Goal: Task Accomplishment & Management: Manage account settings

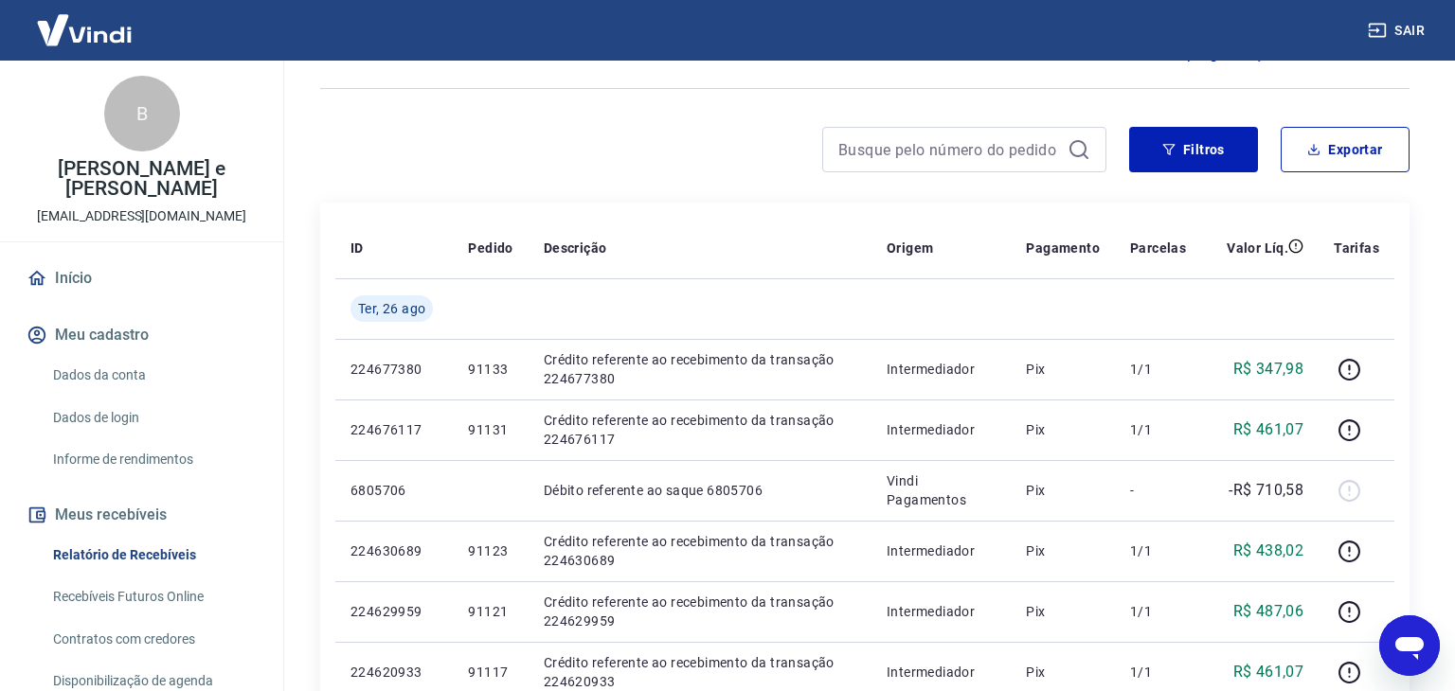
scroll to position [224, 0]
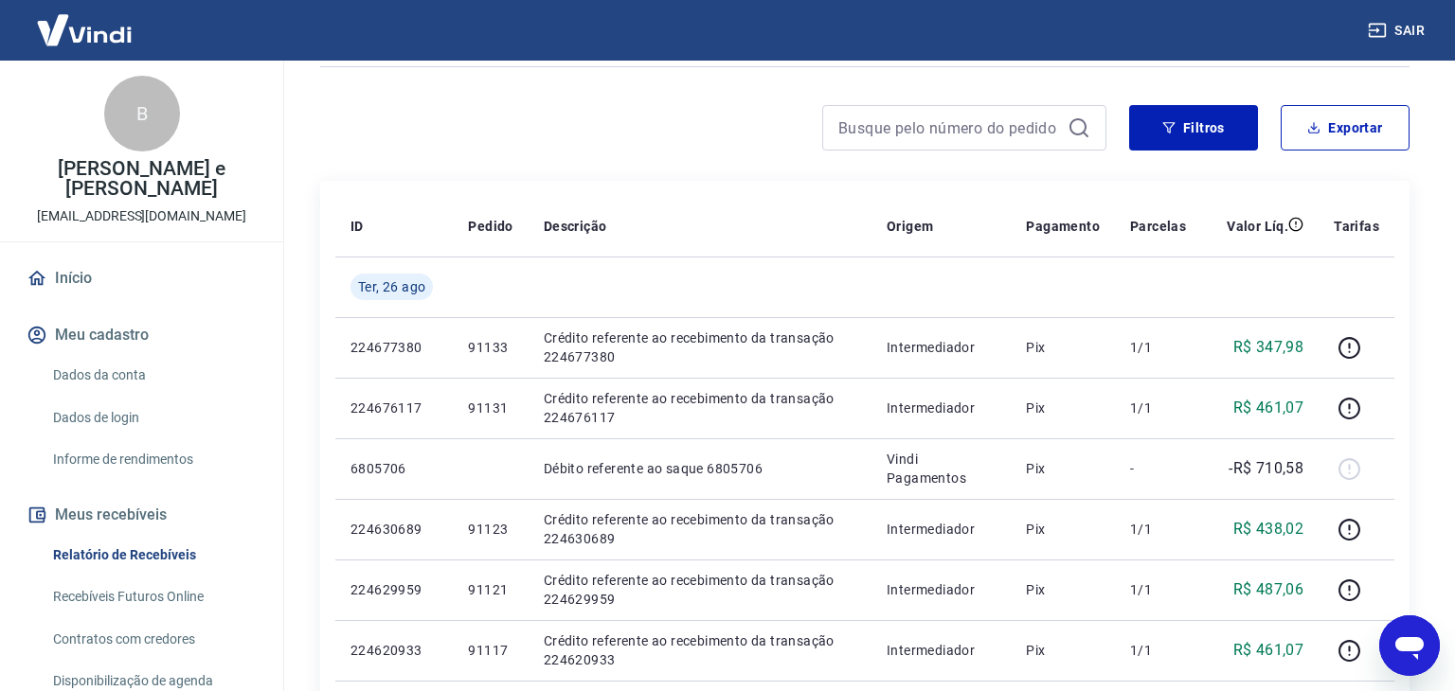
click at [113, 361] on link "Dados da conta" at bounding box center [152, 375] width 215 height 39
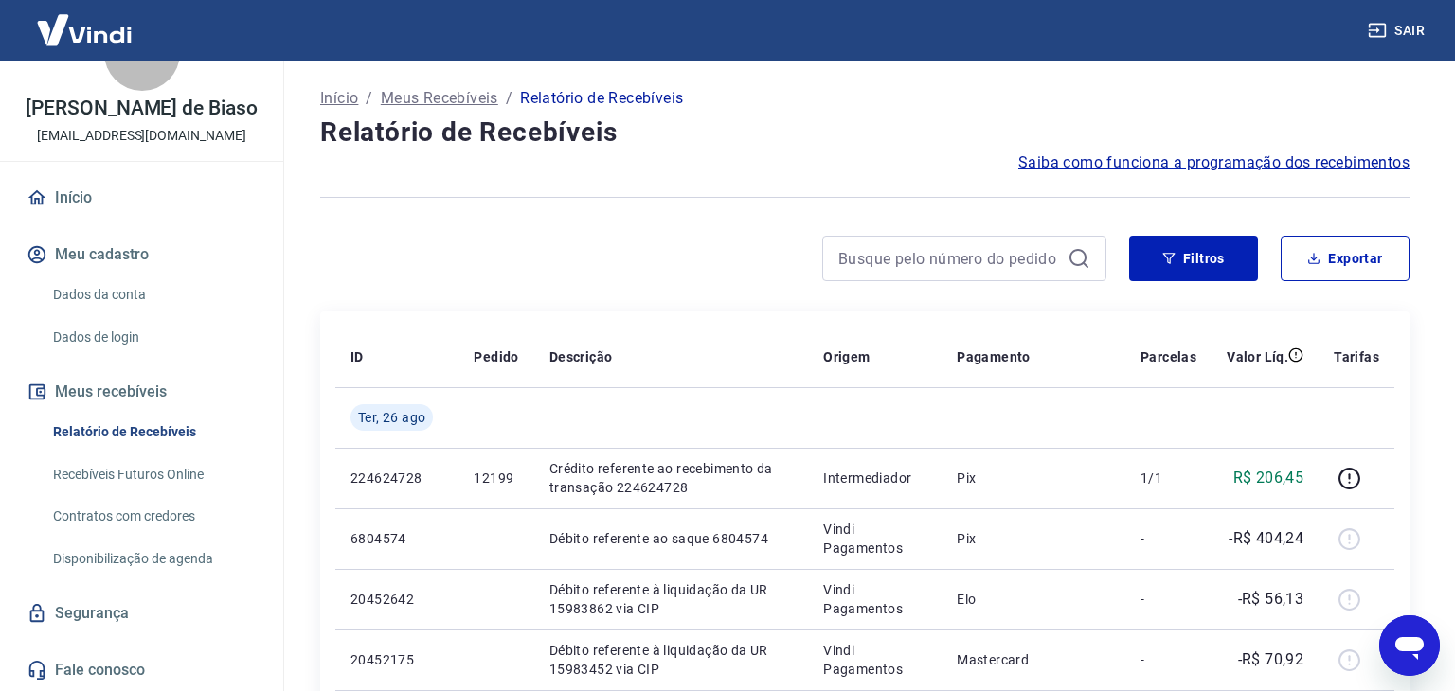
scroll to position [61, 0]
click at [1171, 262] on icon "button" at bounding box center [1168, 258] width 13 height 13
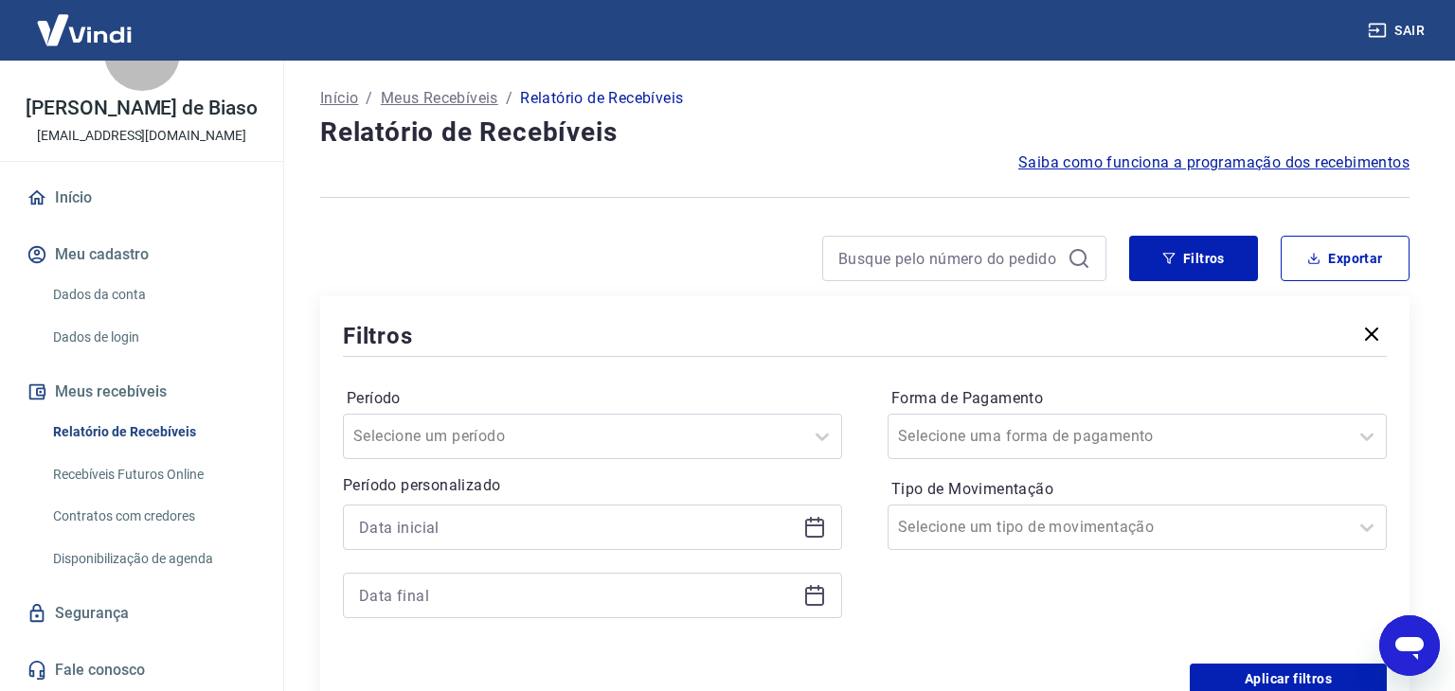
click at [894, 214] on div at bounding box center [864, 197] width 1089 height 46
click at [529, 261] on div at bounding box center [713, 258] width 786 height 45
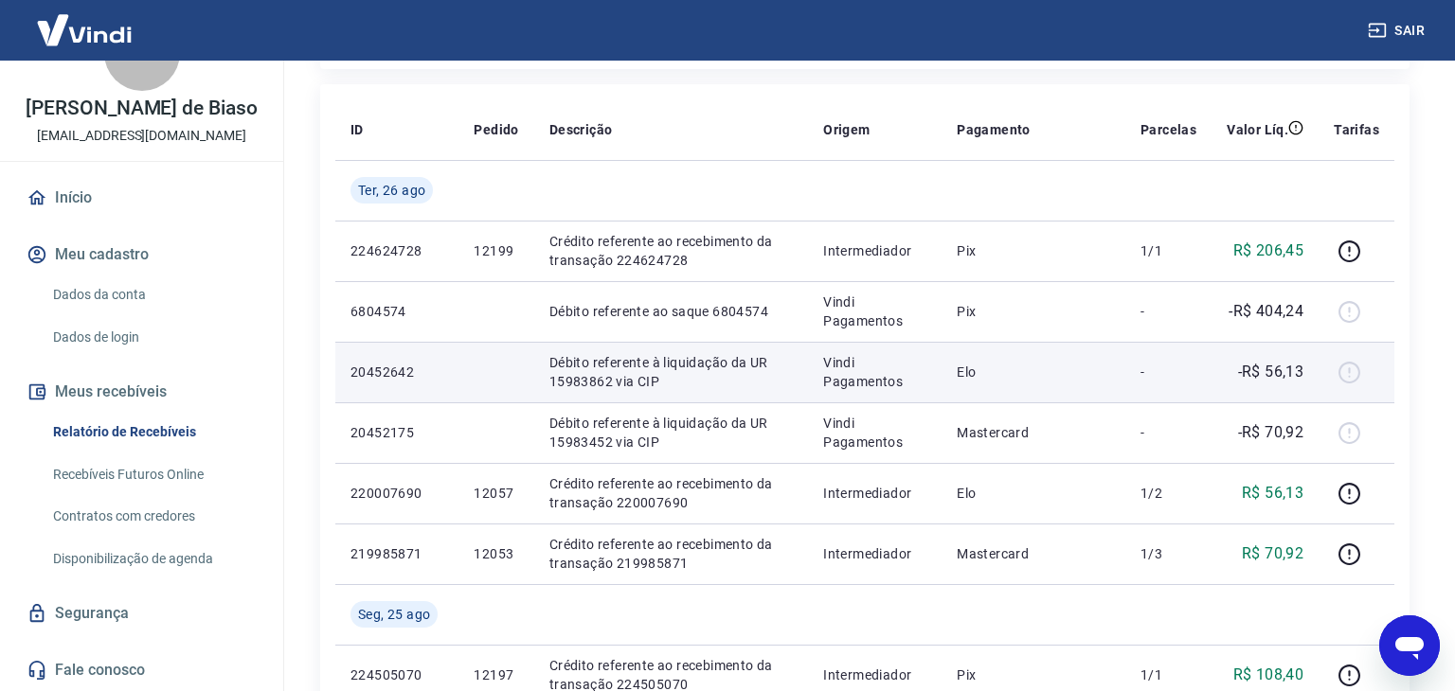
scroll to position [649, 0]
